Goal: Find specific page/section: Find specific page/section

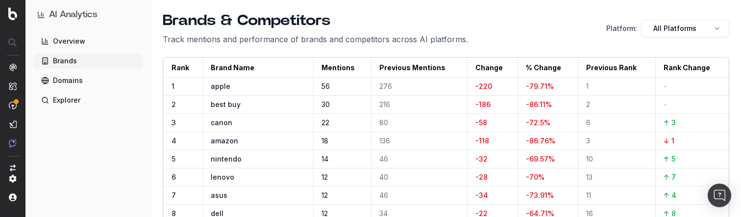
click at [74, 34] on link "Overview" at bounding box center [87, 41] width 109 height 16
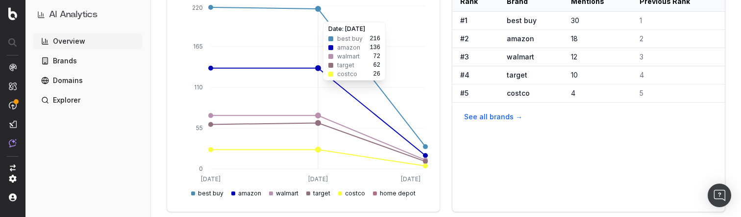
scroll to position [184, 0]
